Goal: Task Accomplishment & Management: Complete application form

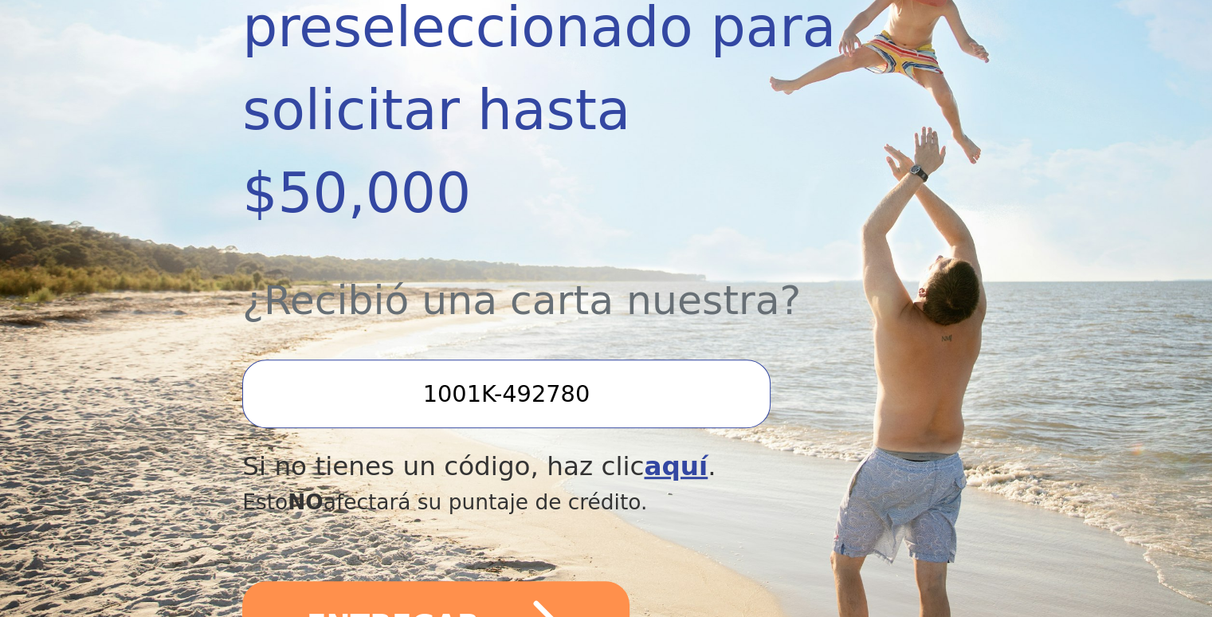
scroll to position [478, 0]
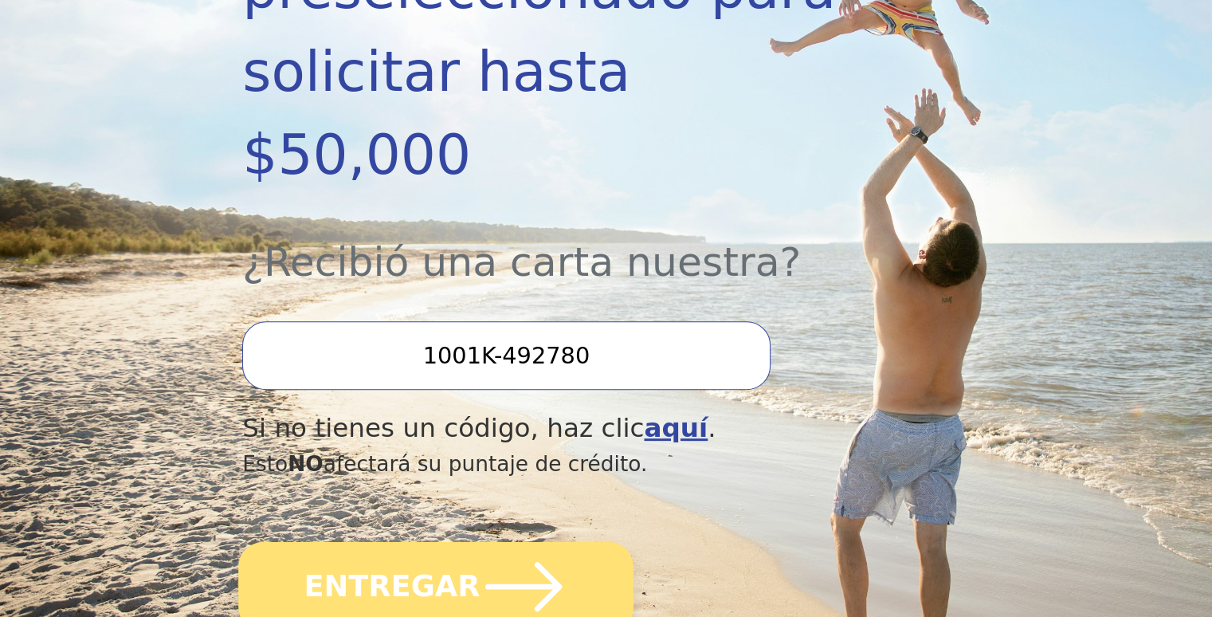
click at [379, 569] on font "ENTREGAR" at bounding box center [392, 585] width 176 height 33
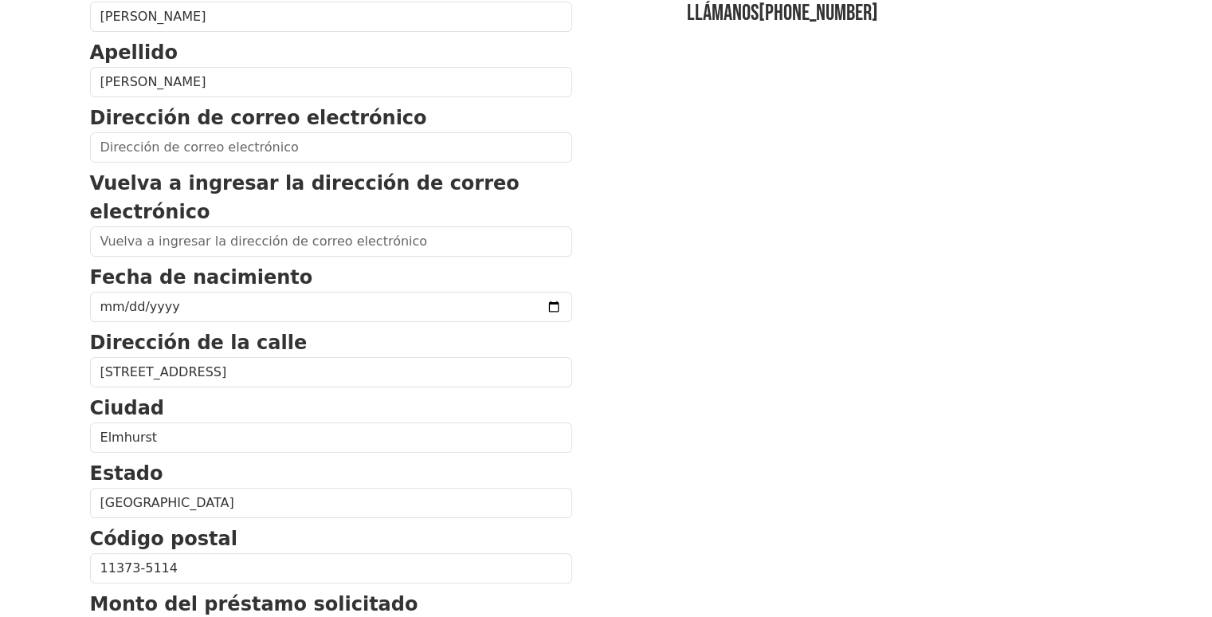
scroll to position [159, 0]
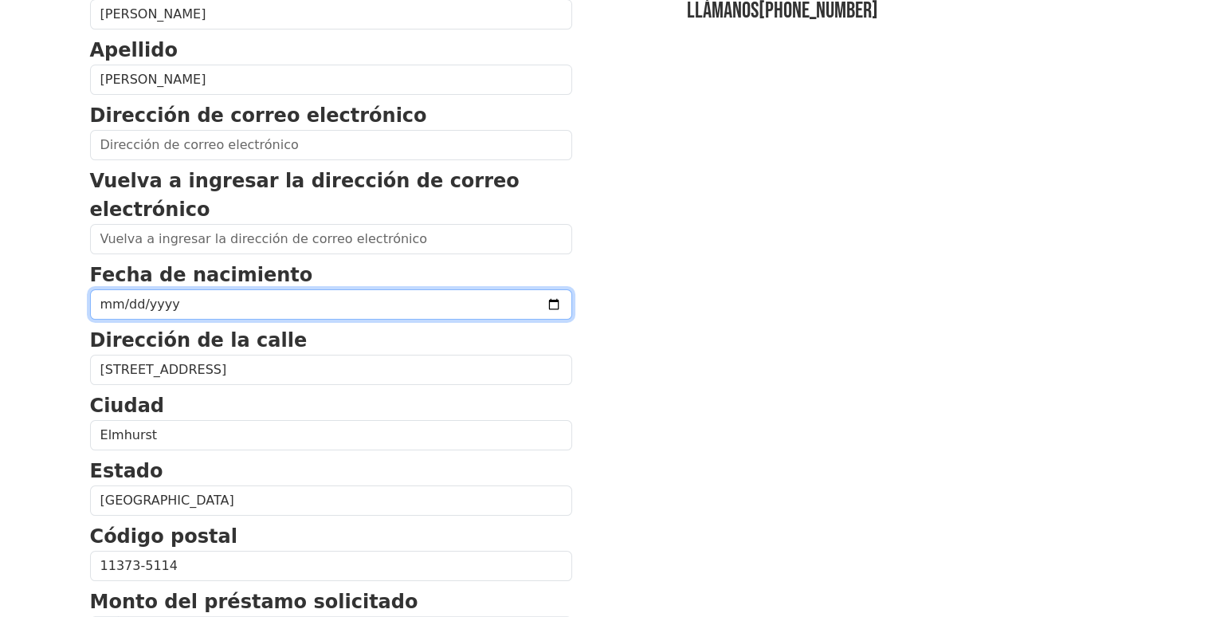
click at [511, 299] on input "date" at bounding box center [331, 304] width 482 height 30
click at [512, 304] on input "[DATE]" at bounding box center [331, 304] width 482 height 30
click at [512, 303] on input "[DATE]" at bounding box center [331, 304] width 482 height 30
type input "[DATE]"
click at [130, 306] on input "[DATE]" at bounding box center [331, 304] width 482 height 30
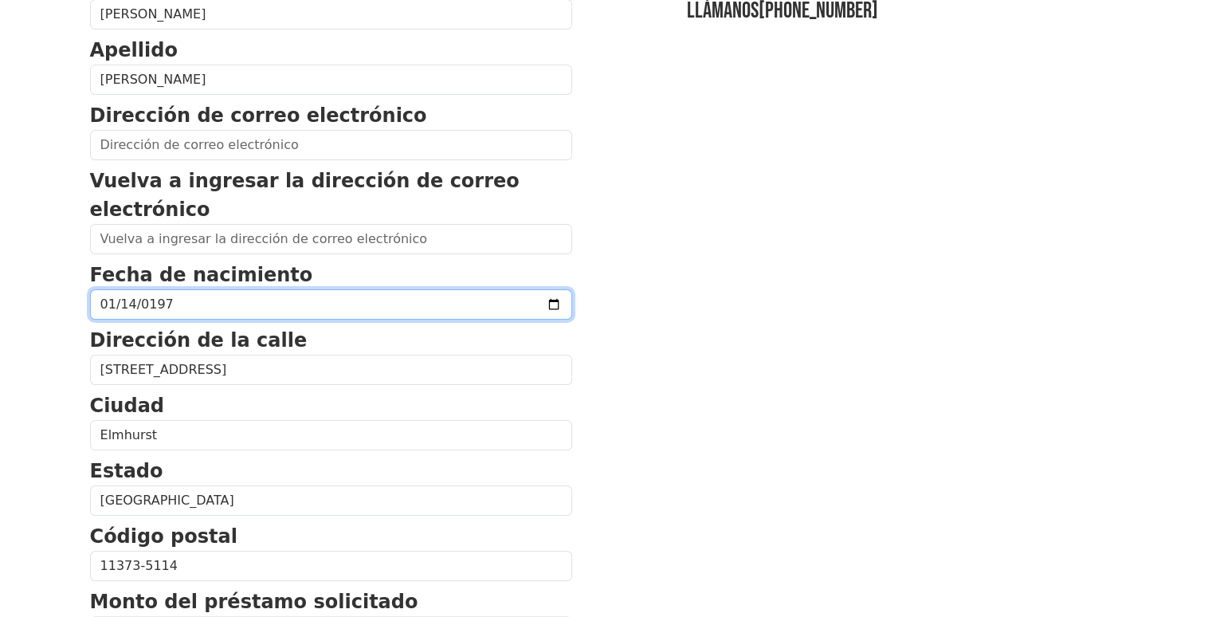
type input "[DATE]"
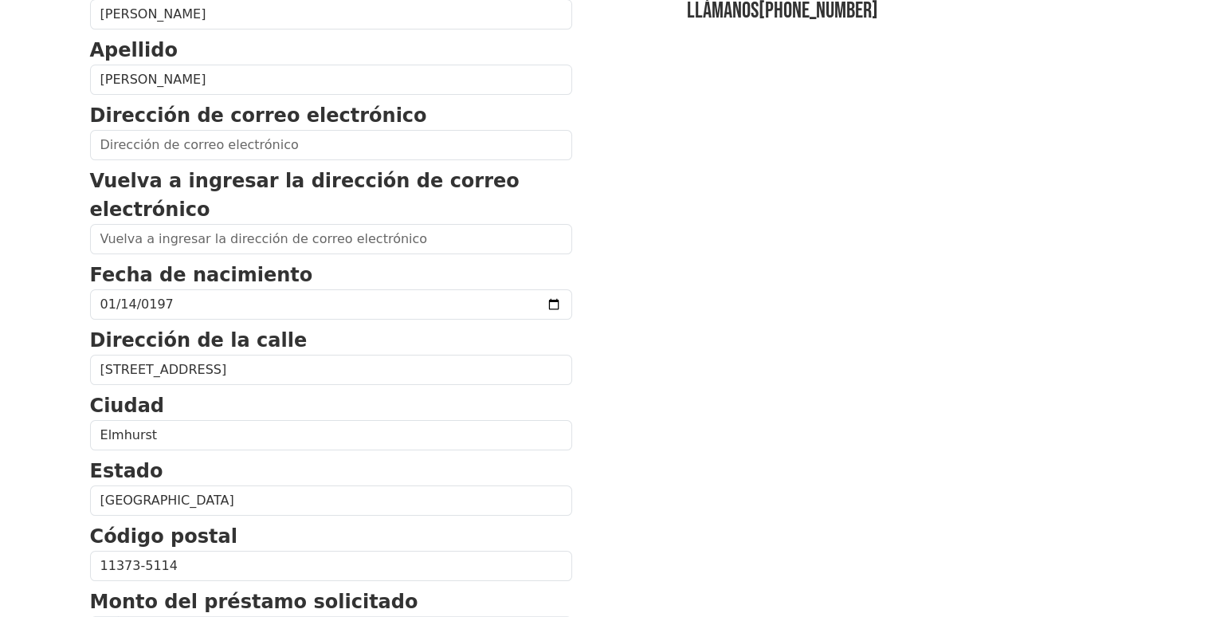
click at [716, 414] on section "Nombre de [PERSON_NAME] Apellido [PERSON_NAME] Dirección de correo electrónico …" at bounding box center [606, 554] width 1033 height 1166
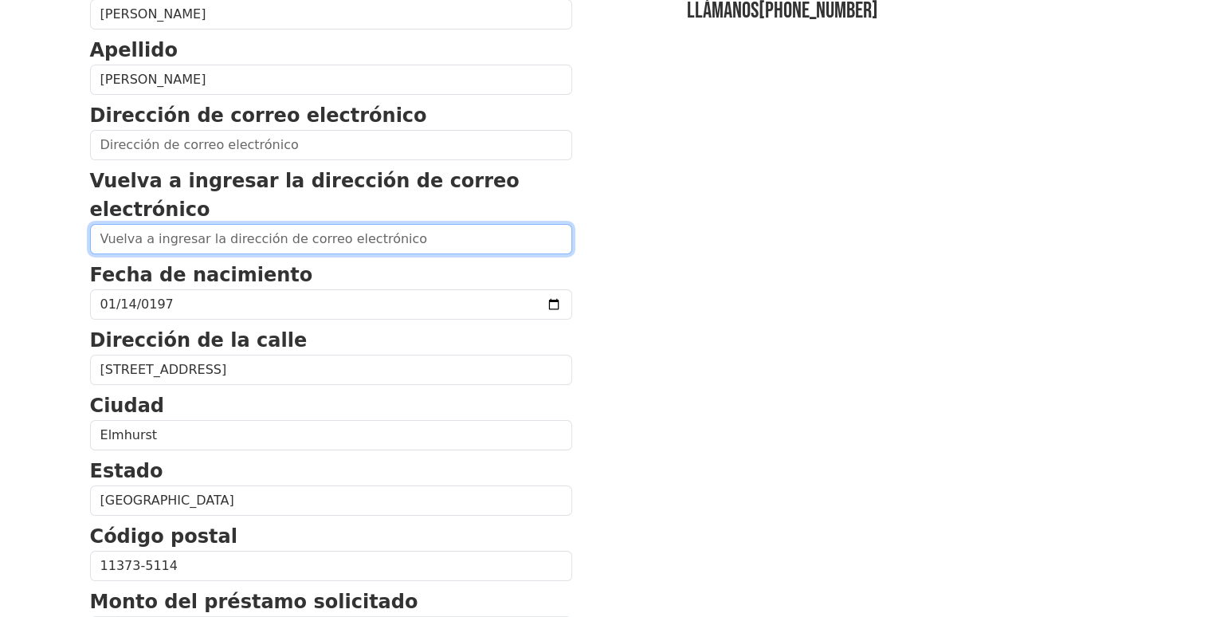
click at [379, 240] on input "email" at bounding box center [331, 239] width 482 height 30
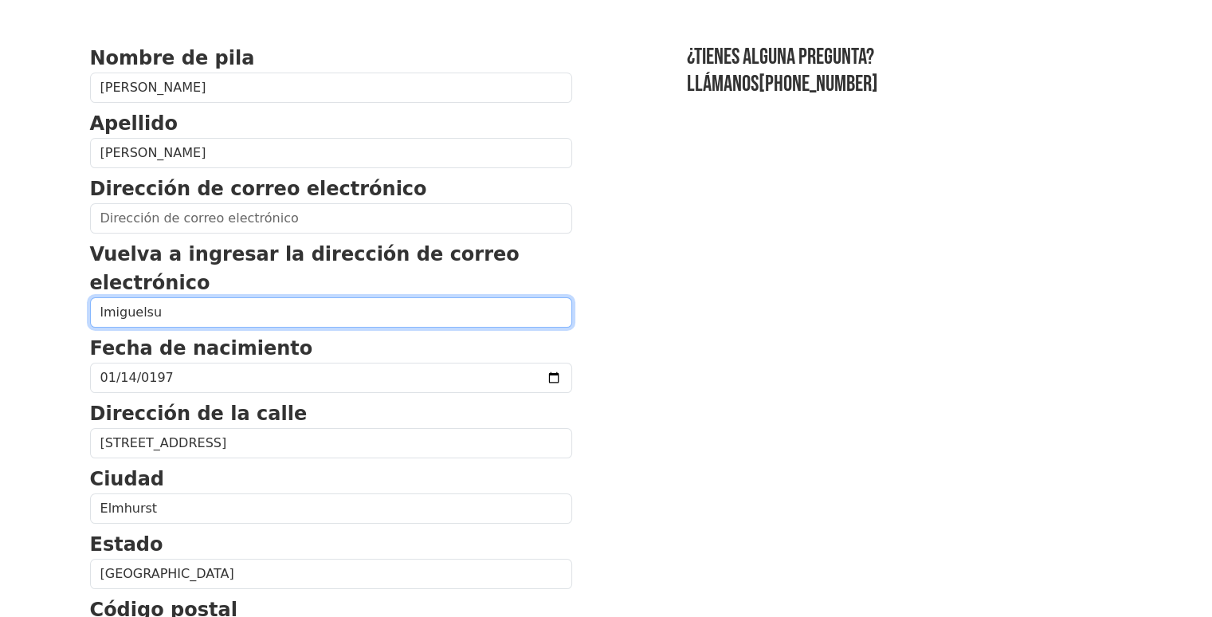
scroll to position [0, 0]
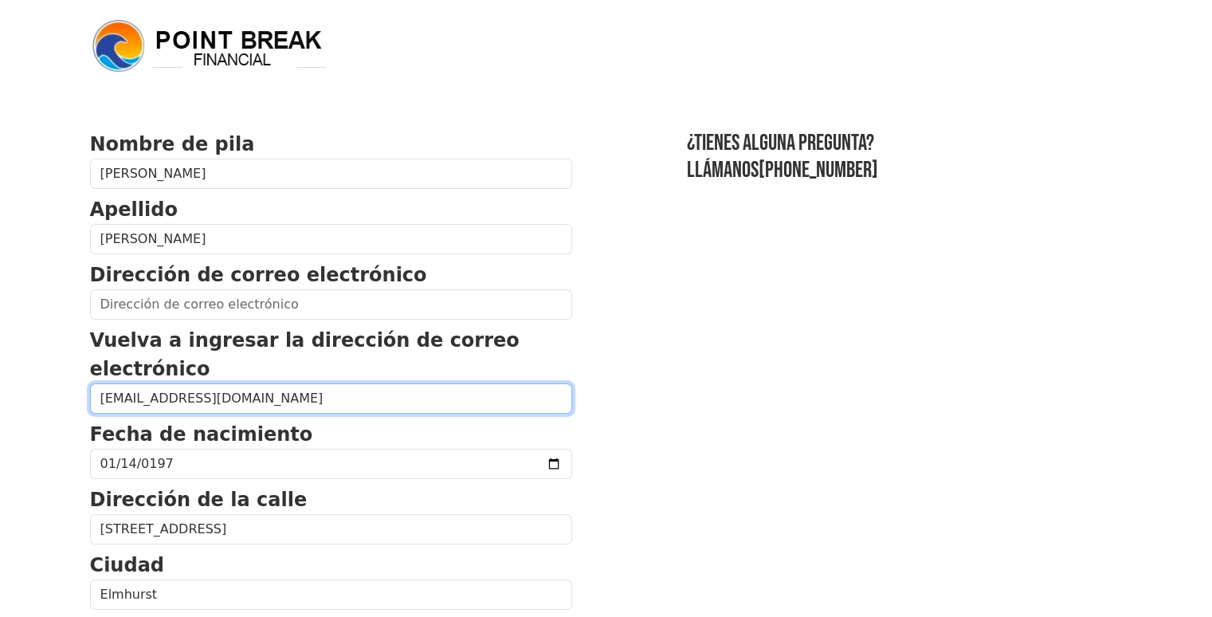
drag, startPoint x: 237, startPoint y: 402, endPoint x: 106, endPoint y: 400, distance: 130.7
click at [105, 404] on input "[EMAIL_ADDRESS][DOMAIN_NAME]" at bounding box center [331, 398] width 482 height 30
type input "l"
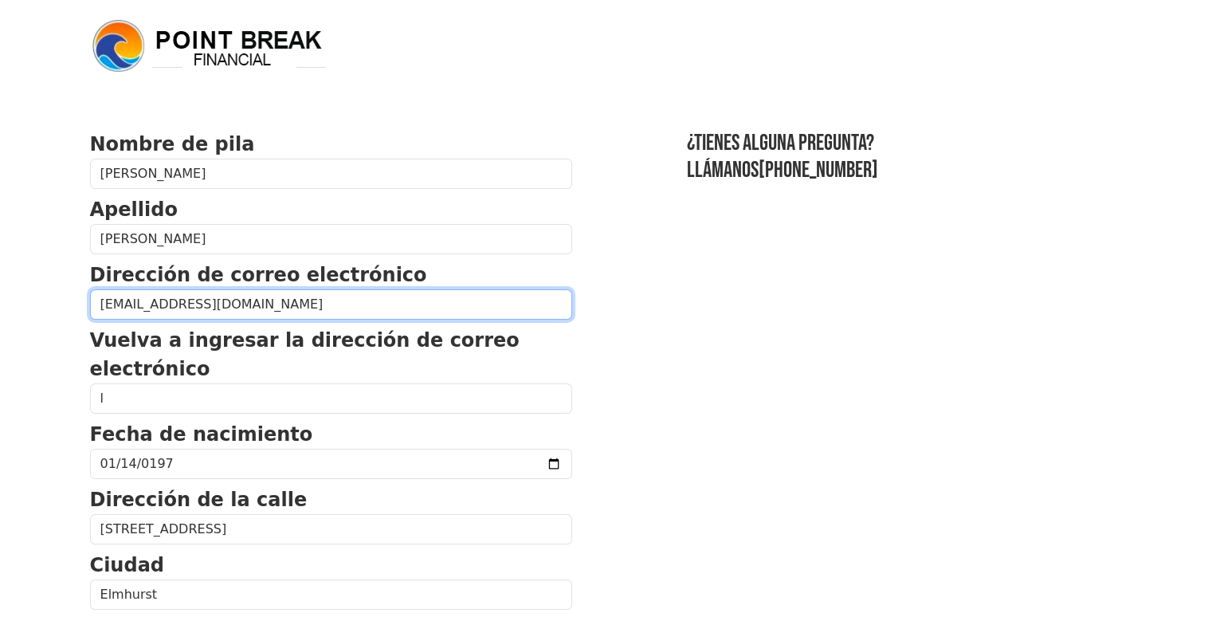
click at [99, 304] on input "[EMAIL_ADDRESS][DOMAIN_NAME]" at bounding box center [331, 304] width 482 height 30
type input "[EMAIL_ADDRESS]"
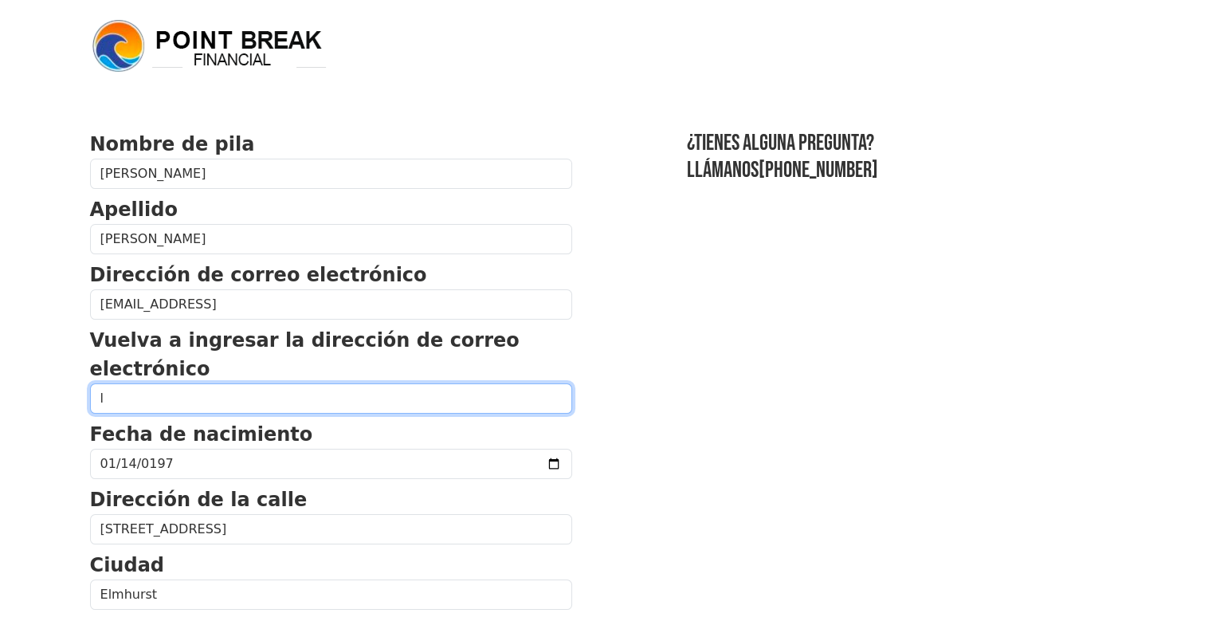
click at [121, 402] on input "l" at bounding box center [331, 398] width 482 height 30
click at [297, 396] on input "lm" at bounding box center [331, 398] width 482 height 30
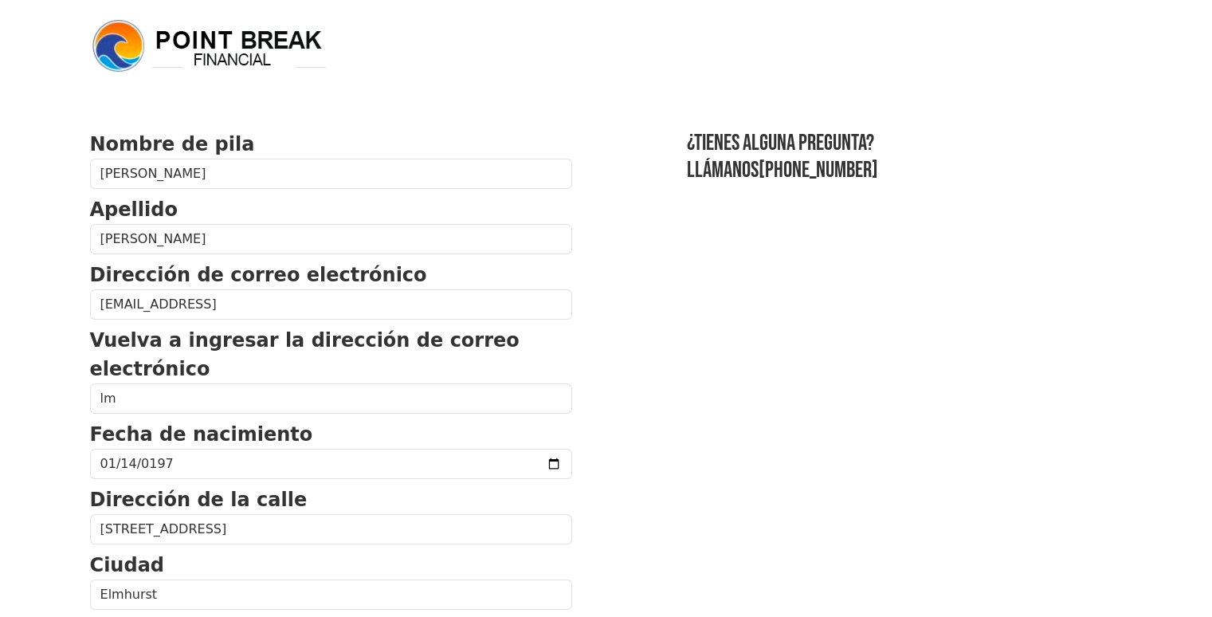
drag, startPoint x: 297, startPoint y: 400, endPoint x: 806, endPoint y: 435, distance: 509.6
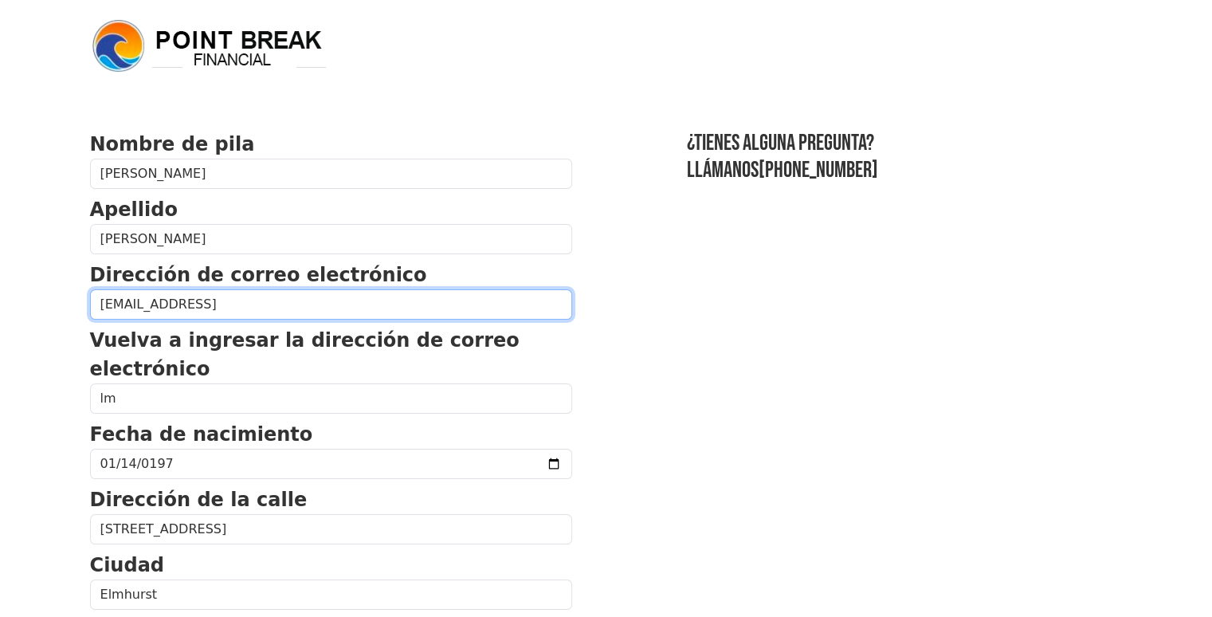
drag, startPoint x: 247, startPoint y: 306, endPoint x: 80, endPoint y: 304, distance: 167.3
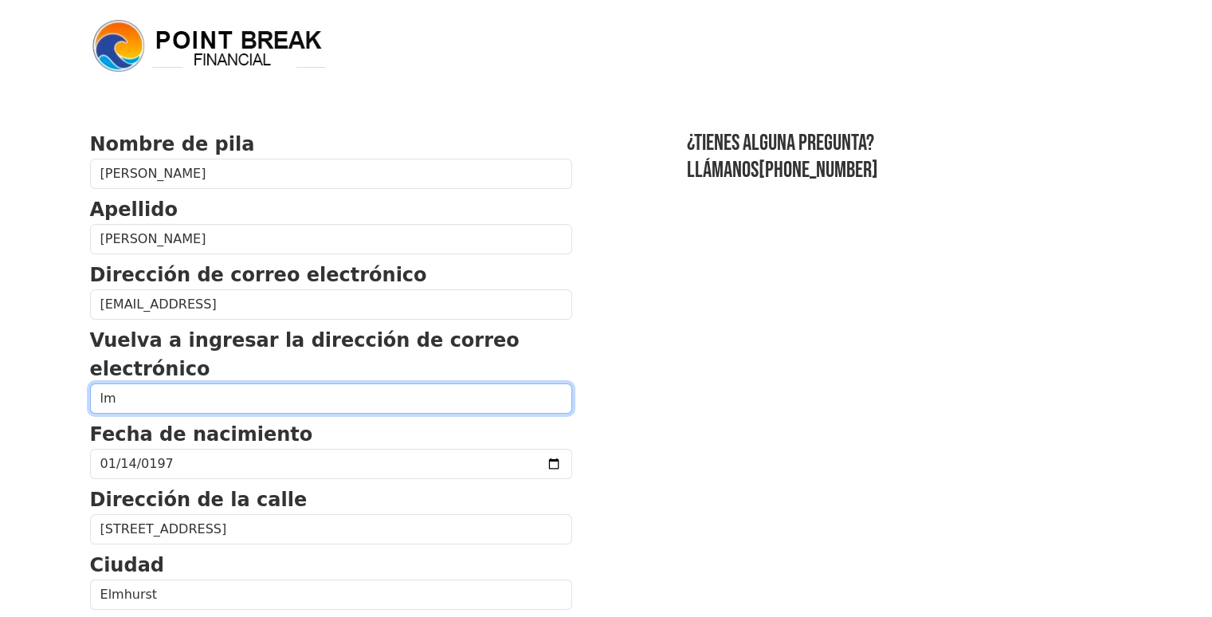
click at [185, 403] on input "lm" at bounding box center [331, 398] width 482 height 30
paste input "[EMAIL_ADDRESS]"
click at [113, 398] on input "[EMAIL_ADDRESS]" at bounding box center [331, 398] width 482 height 30
type input "[EMAIL_ADDRESS]"
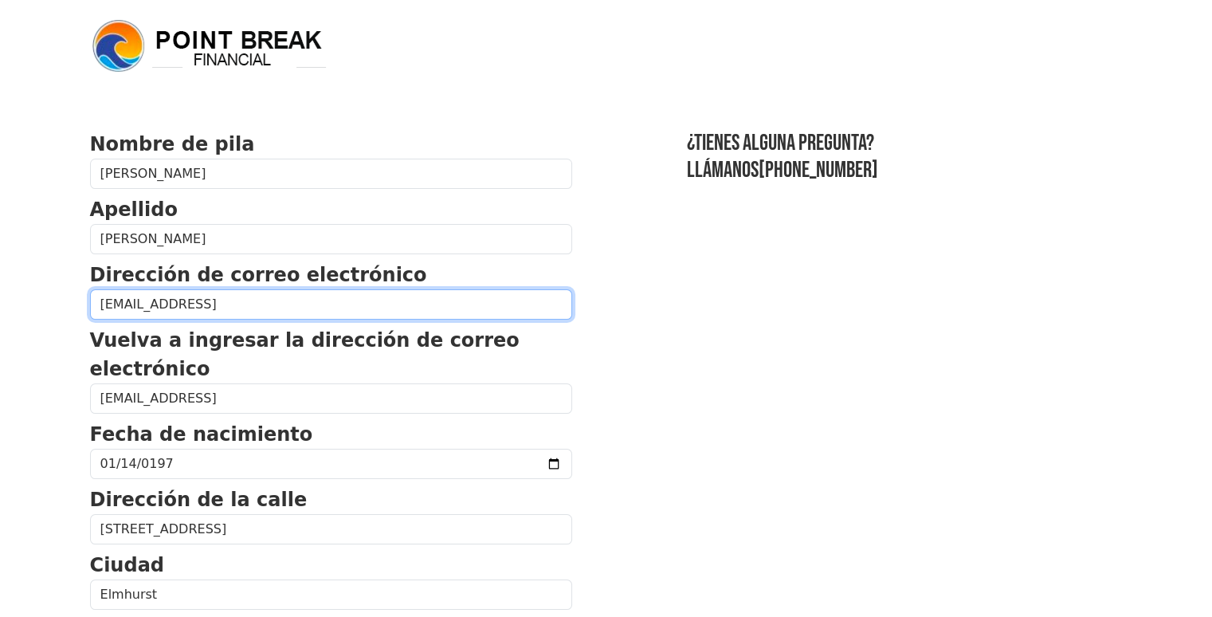
click at [234, 304] on input "[EMAIL_ADDRESS]" at bounding box center [331, 304] width 482 height 30
type input "[EMAIL_ADDRESS][DOMAIN_NAME]"
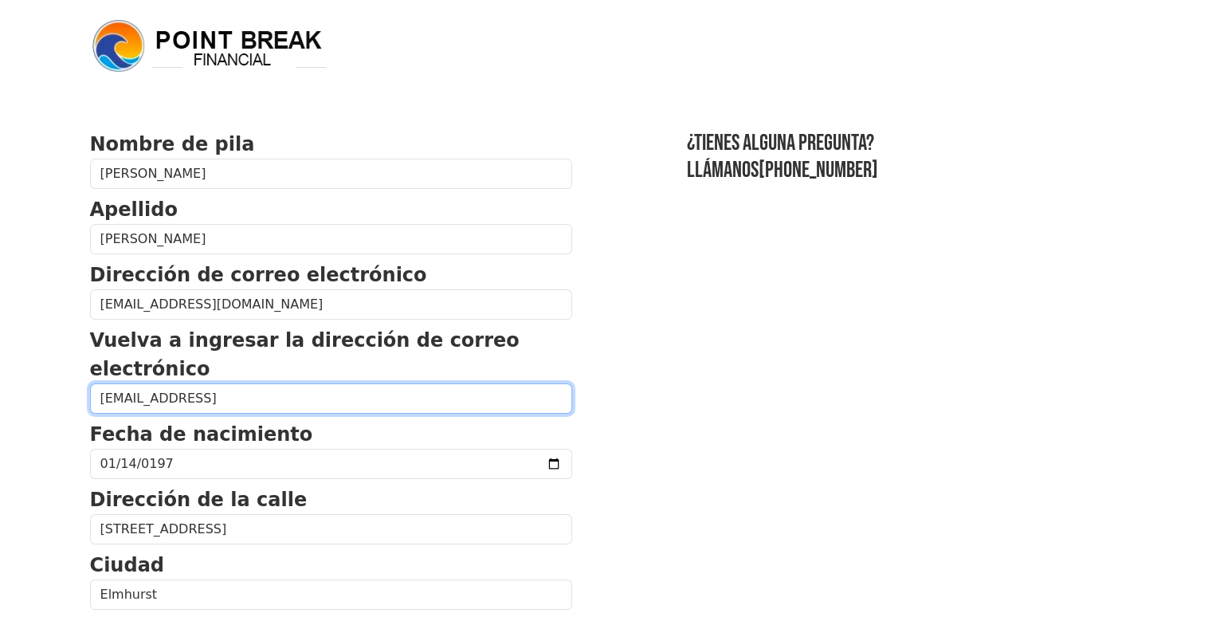
click at [242, 398] on input "[EMAIL_ADDRESS]" at bounding box center [331, 398] width 482 height 30
type input "[EMAIL_ADDRESS][DOMAIN_NAME]"
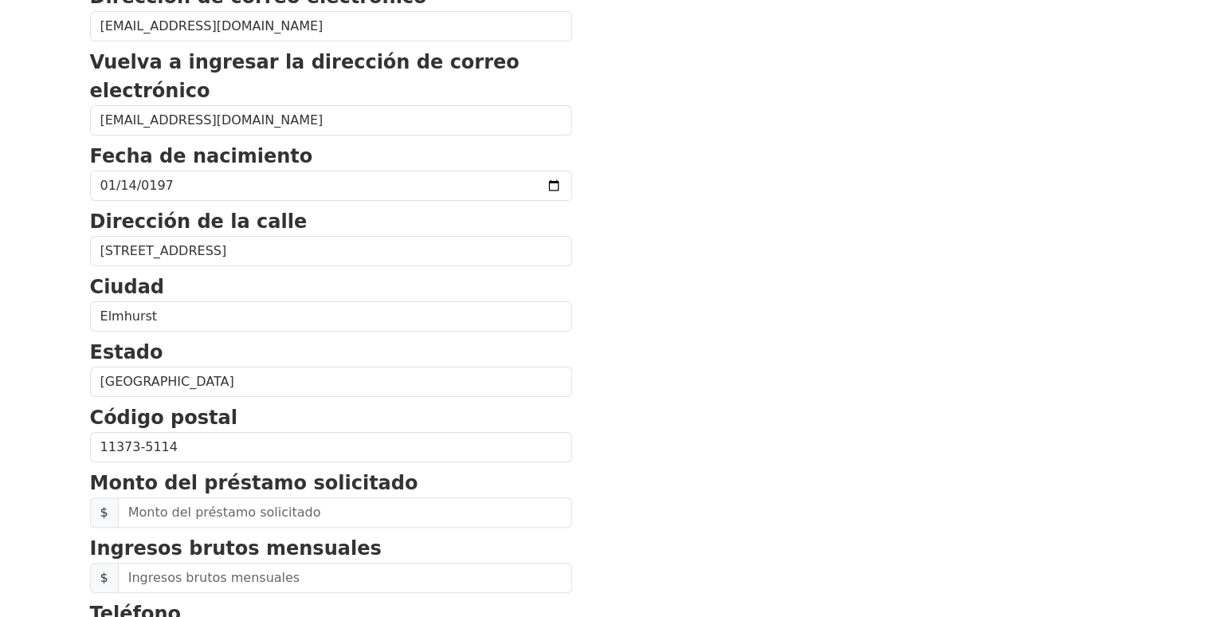
scroll to position [319, 0]
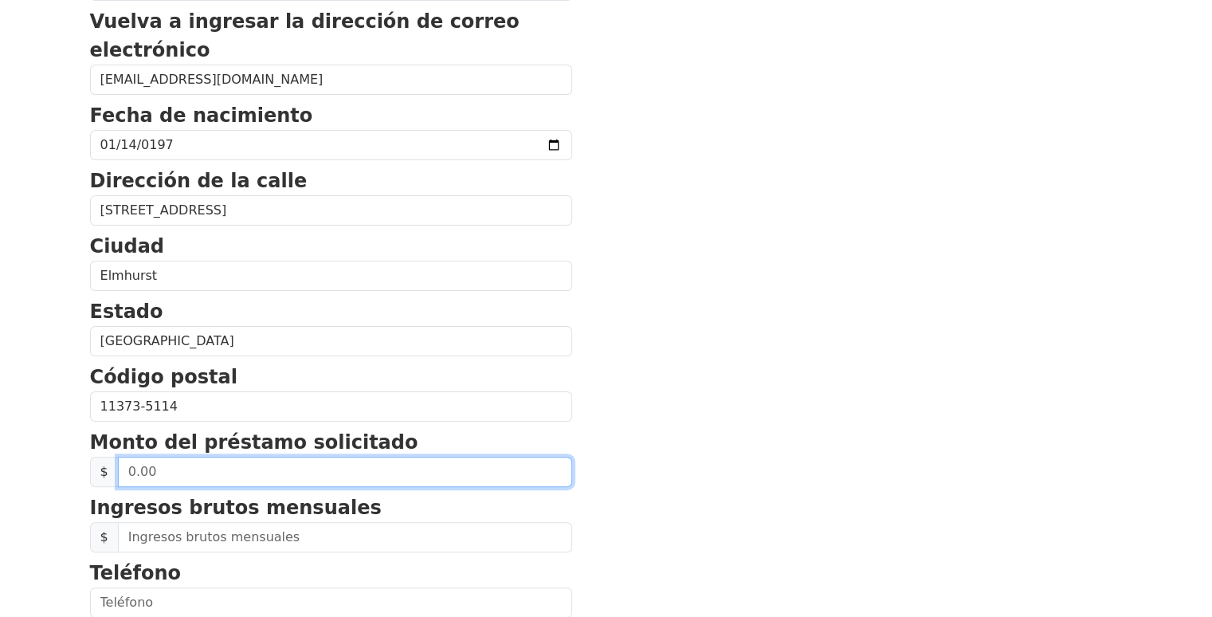
click at [241, 473] on input "text" at bounding box center [345, 472] width 454 height 30
type input "8,000.00"
click at [210, 472] on input "8,000.00" at bounding box center [345, 472] width 454 height 30
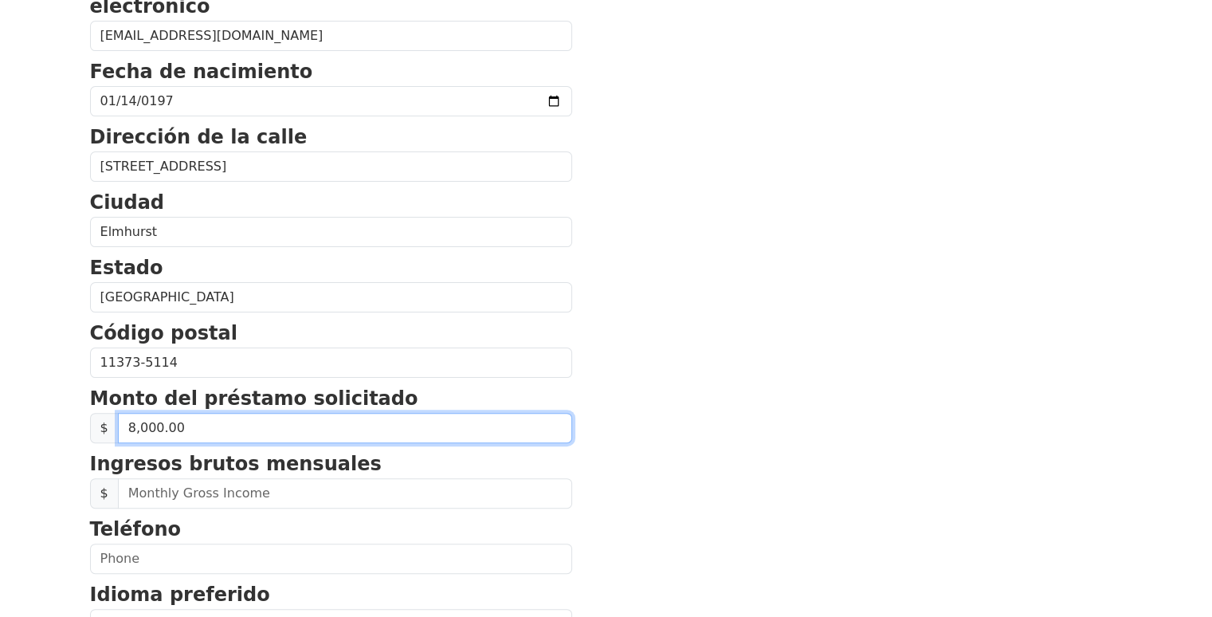
scroll to position [478, 0]
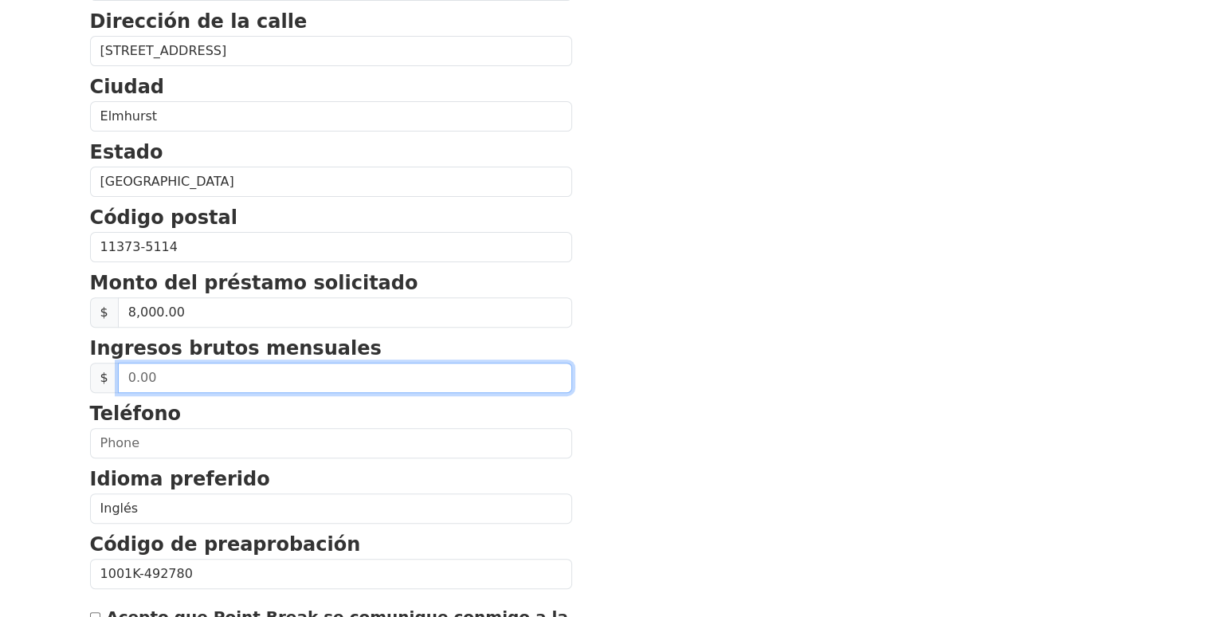
click at [250, 378] on input "text" at bounding box center [345, 378] width 454 height 30
type input "56,000.00"
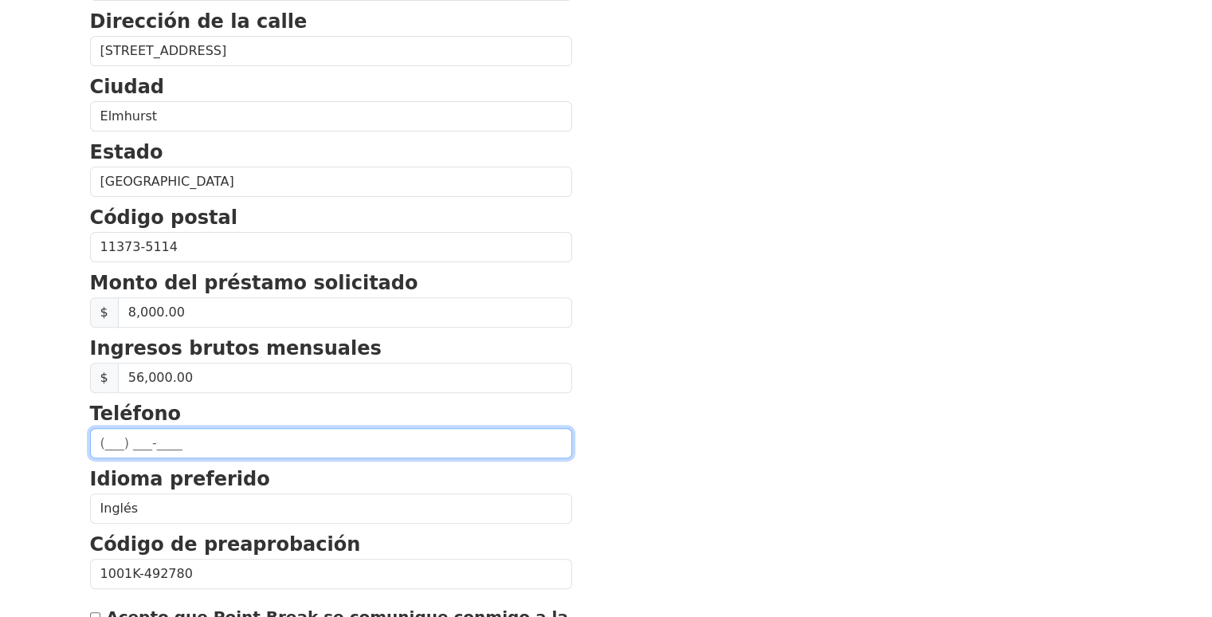
click at [228, 444] on input "text" at bounding box center [331, 443] width 482 height 30
type input "[PHONE_NUMBER]"
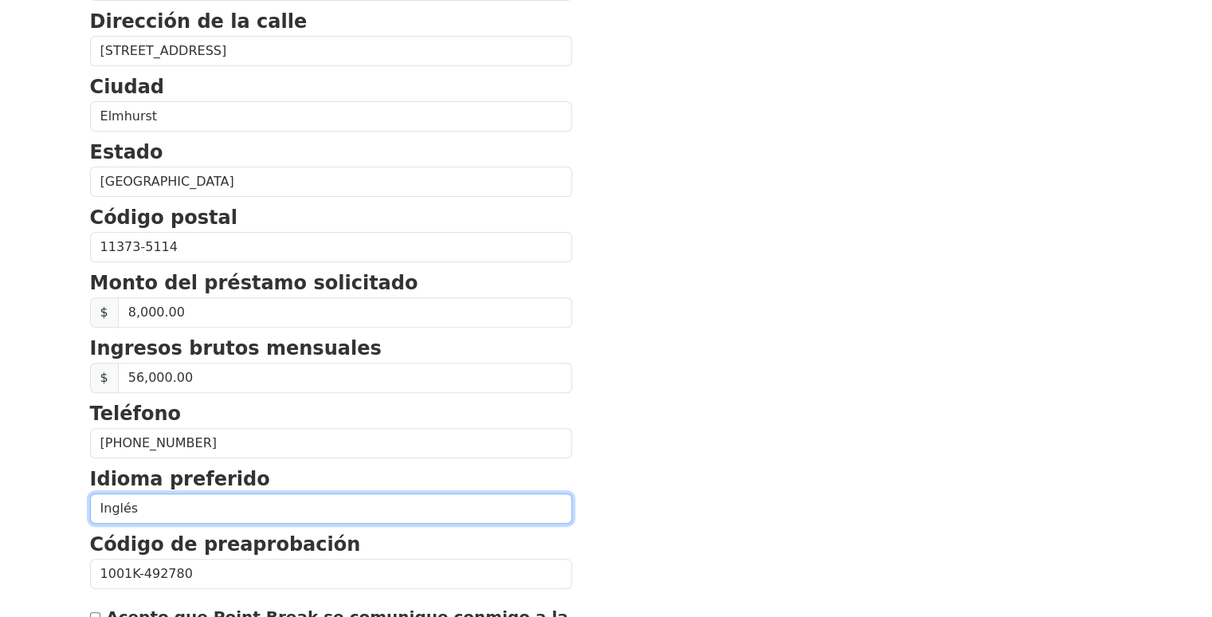
click at [197, 509] on select "Inglés Español" at bounding box center [331, 508] width 482 height 30
select select "Spanish"
click at [90, 493] on select "Inglés Español" at bounding box center [331, 508] width 482 height 30
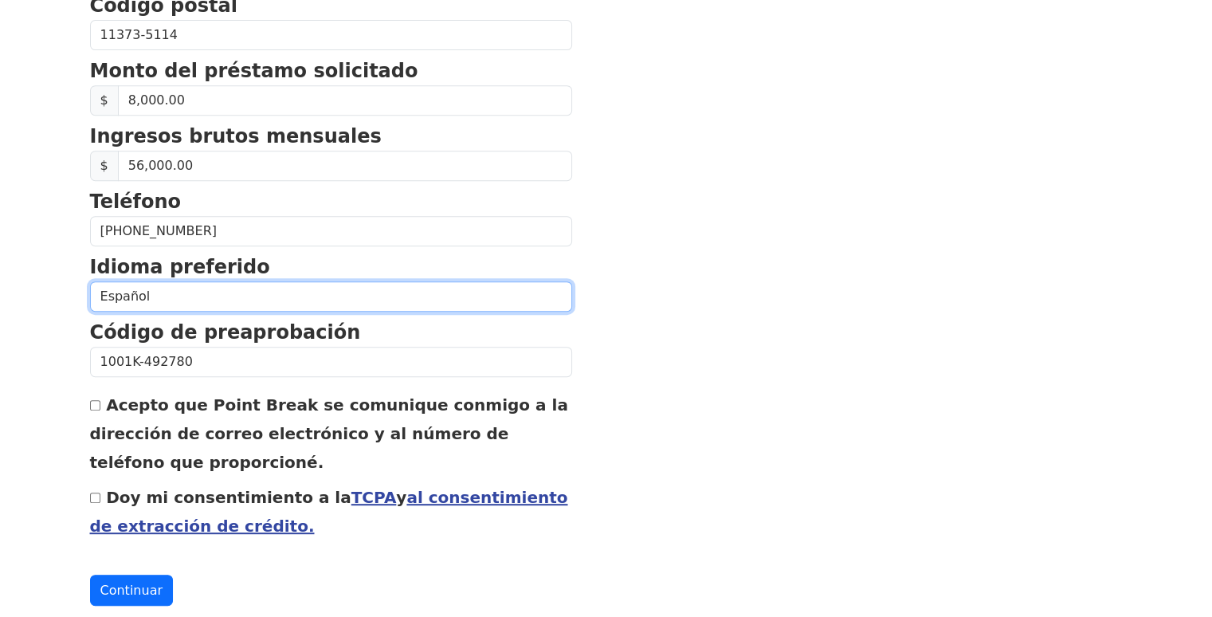
scroll to position [717, 0]
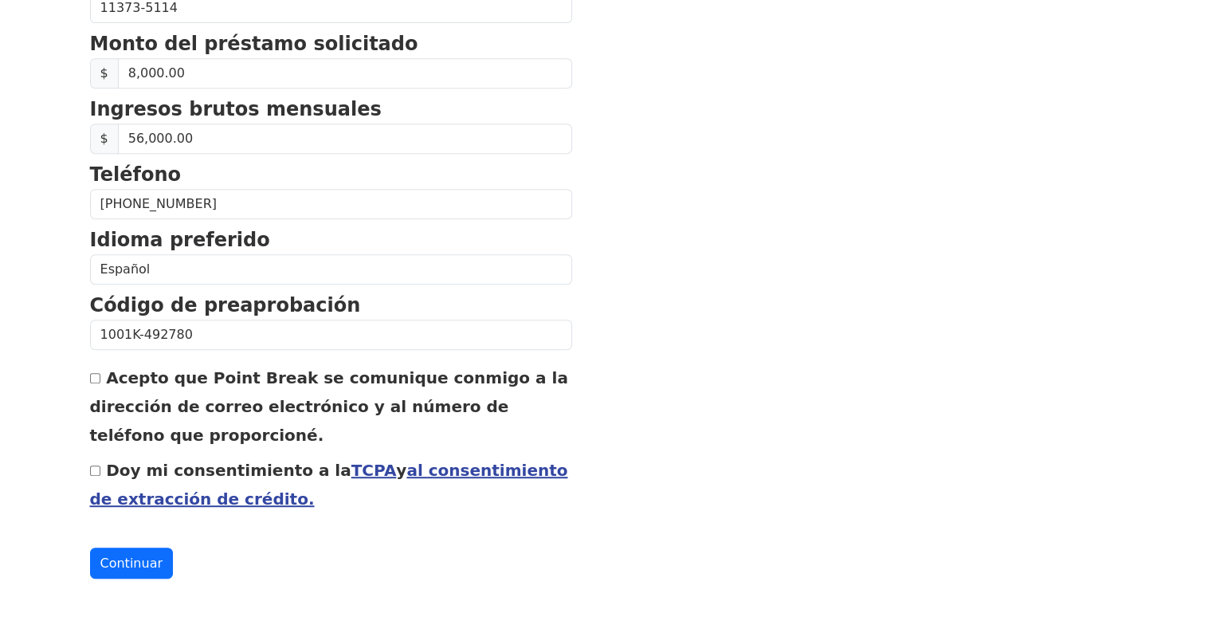
click at [93, 376] on input "Acepto que Point Break se comunique conmigo a la dirección de correo electrónic…" at bounding box center [95, 378] width 10 height 10
checkbox input "true"
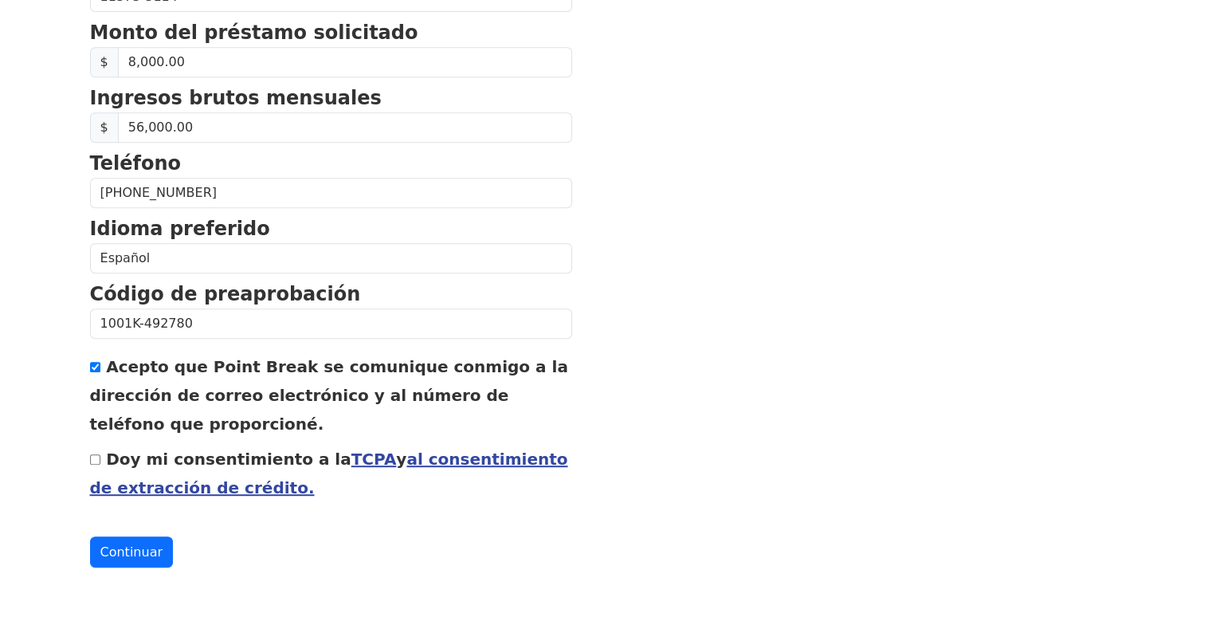
scroll to position [734, 0]
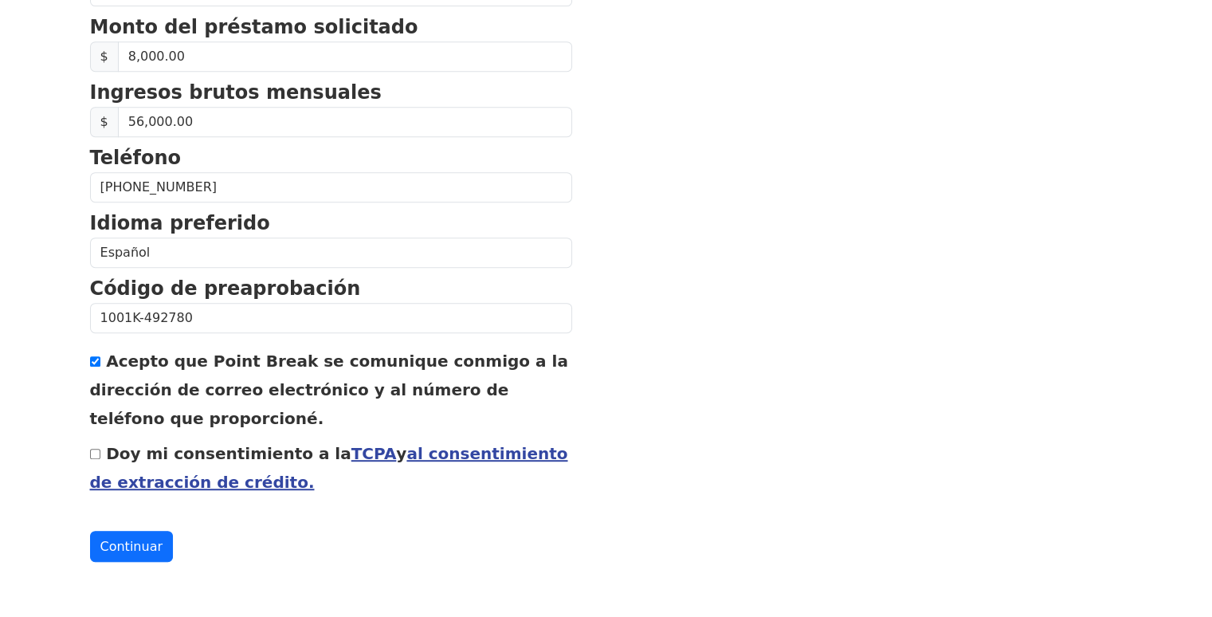
click at [93, 449] on input "Doy mi consentimiento a la TCPA y al consentimiento de extracción de crédito." at bounding box center [95, 454] width 10 height 10
click at [92, 449] on input "Doy mi consentimiento a la TCPA y al consentimiento de extracción de crédito." at bounding box center [95, 454] width 10 height 10
click at [130, 543] on font "Continuar" at bounding box center [131, 546] width 62 height 15
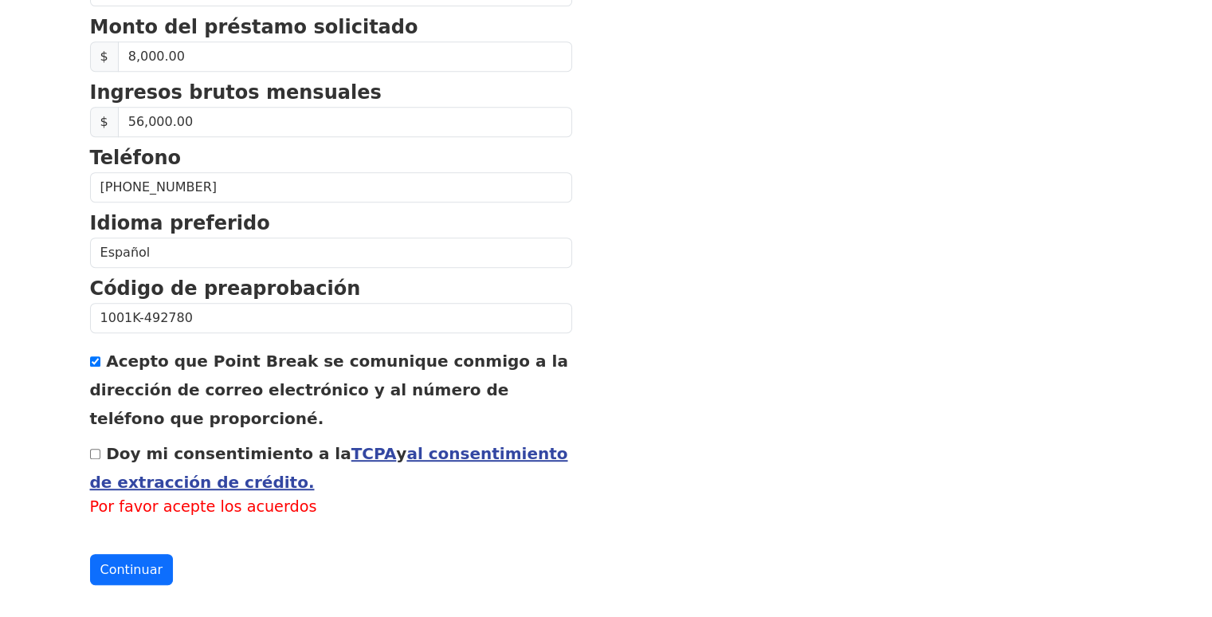
click at [92, 450] on input "Doy mi consentimiento a la TCPA y al consentimiento de extracción de crédito." at bounding box center [95, 454] width 10 height 10
checkbox input "true"
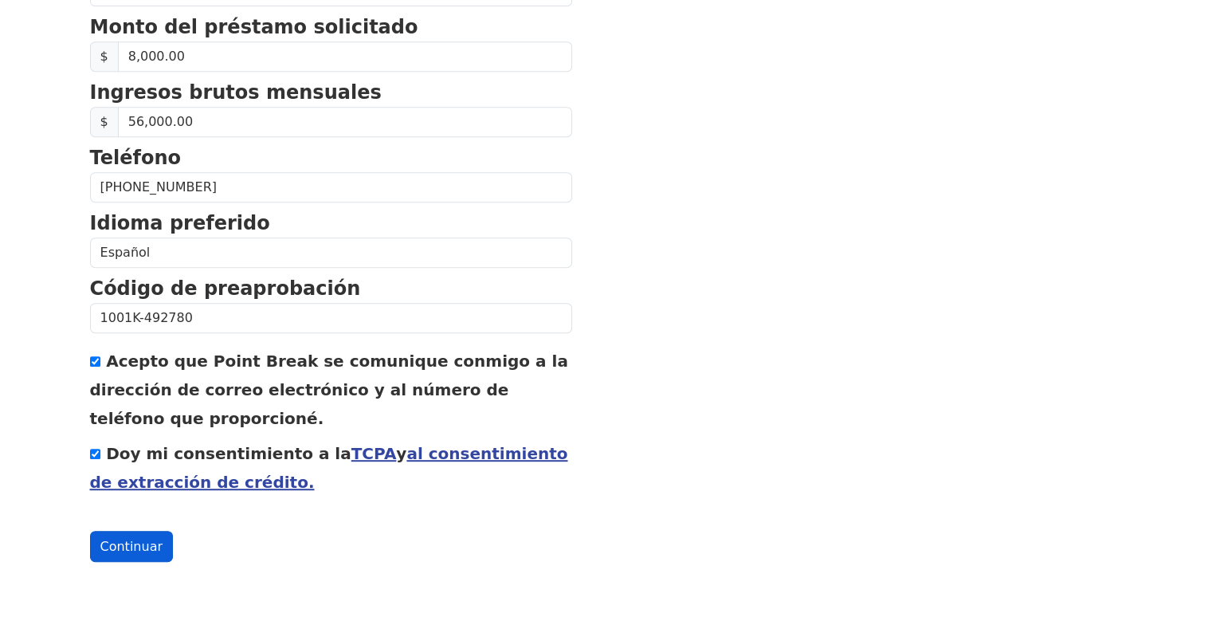
click at [129, 546] on font "Continuar" at bounding box center [131, 546] width 62 height 15
